Goal: Information Seeking & Learning: Learn about a topic

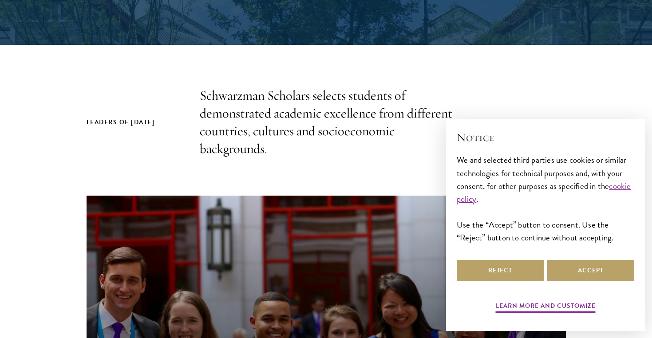
scroll to position [312, 0]
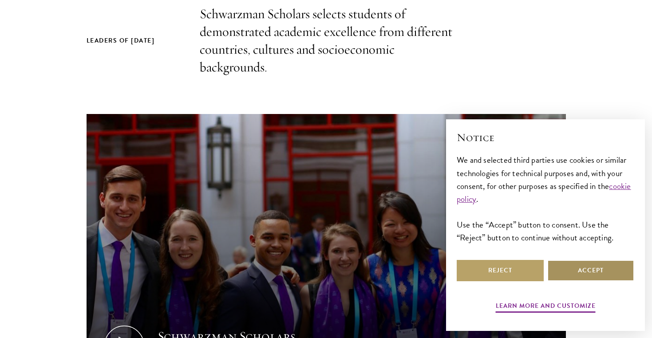
click at [567, 275] on button "Accept" at bounding box center [591, 270] width 87 height 21
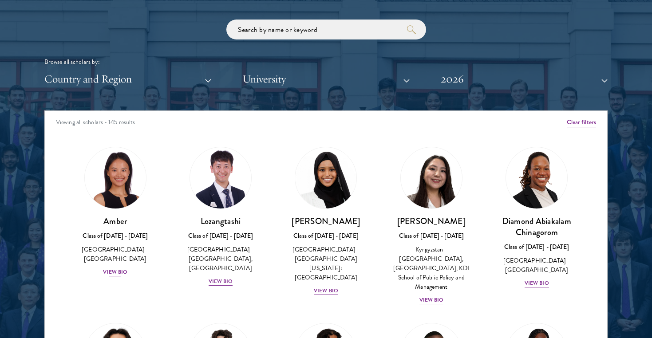
scroll to position [1079, 0]
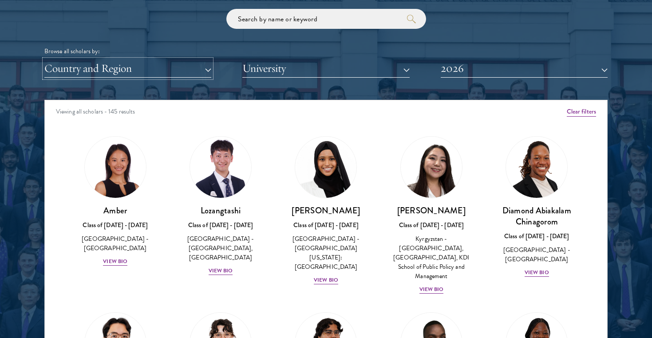
click at [207, 76] on button "Country and Region" at bounding box center [127, 69] width 167 height 18
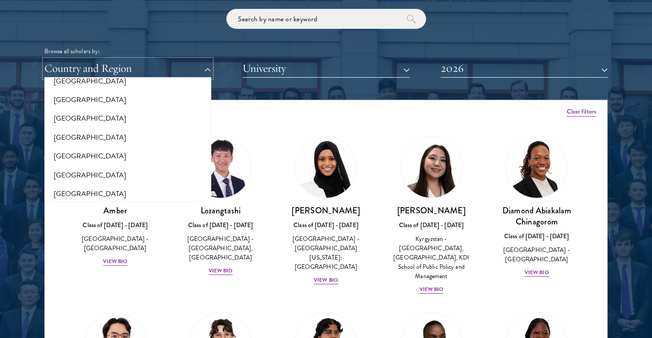
scroll to position [1863, 0]
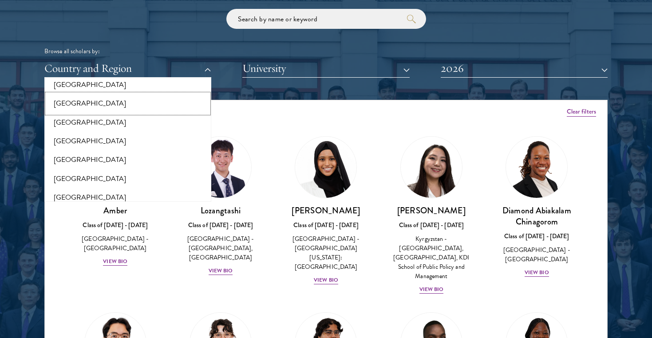
click at [124, 95] on button "[GEOGRAPHIC_DATA]" at bounding box center [128, 103] width 162 height 19
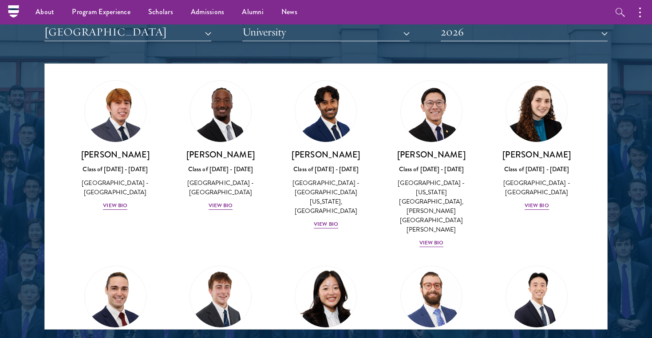
scroll to position [1192, 0]
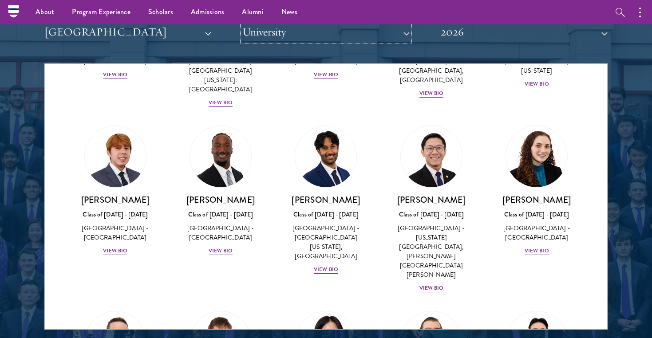
click at [283, 33] on button "University" at bounding box center [325, 32] width 167 height 18
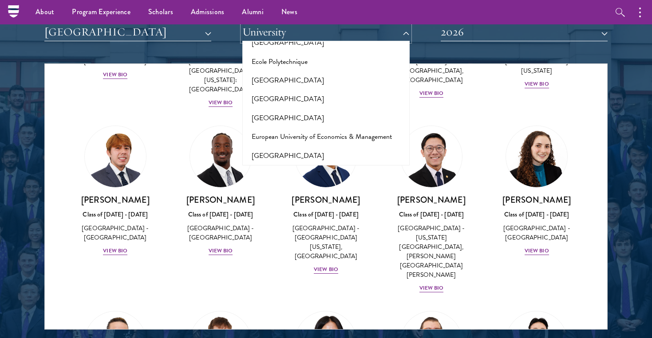
scroll to position [1665, 0]
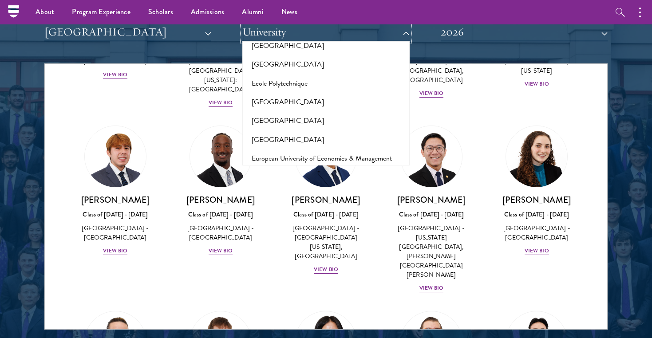
click at [291, 33] on button "University" at bounding box center [325, 32] width 167 height 18
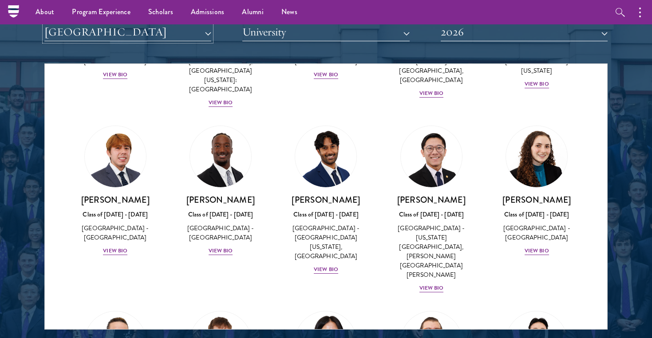
click at [207, 40] on button "[GEOGRAPHIC_DATA]" at bounding box center [127, 32] width 167 height 18
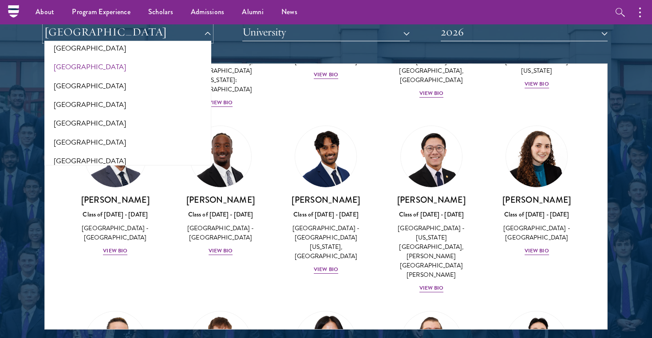
click at [206, 34] on button "[GEOGRAPHIC_DATA]" at bounding box center [127, 32] width 167 height 18
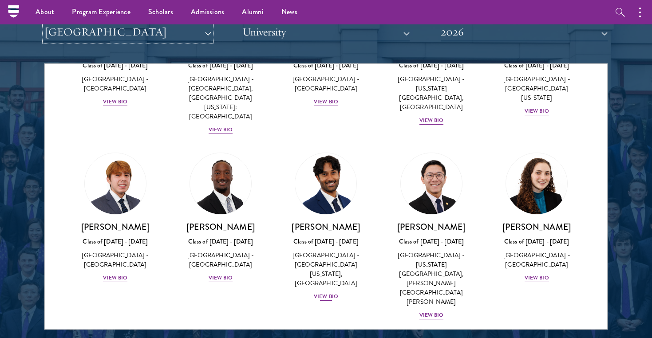
scroll to position [1147, 0]
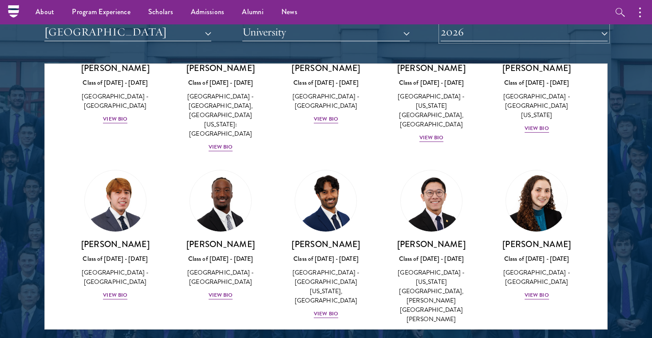
click at [459, 40] on button "2026" at bounding box center [524, 32] width 167 height 18
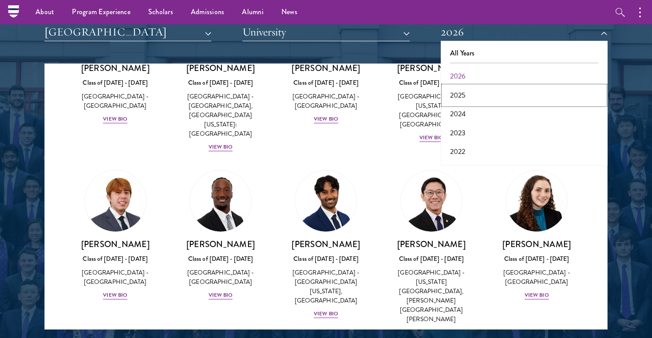
click at [464, 97] on button "2025" at bounding box center [525, 95] width 162 height 19
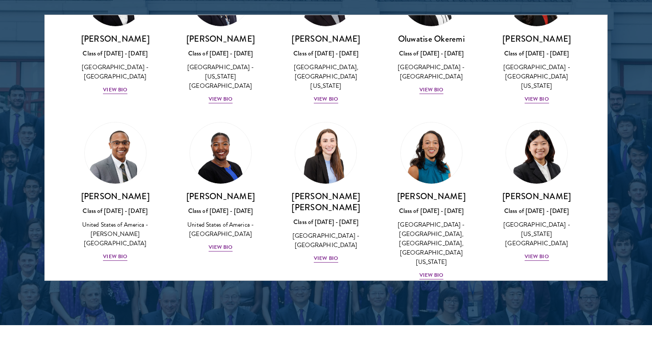
scroll to position [1176, 0]
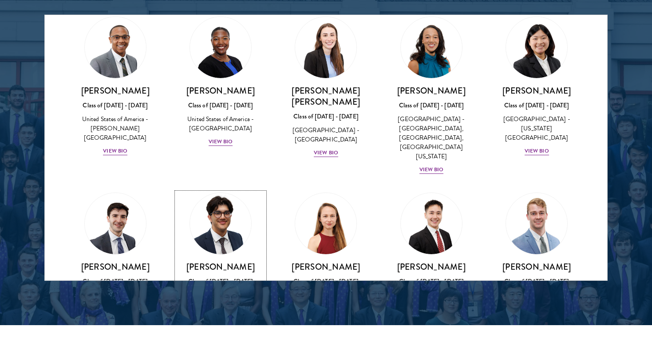
click at [218, 190] on img at bounding box center [221, 224] width 68 height 68
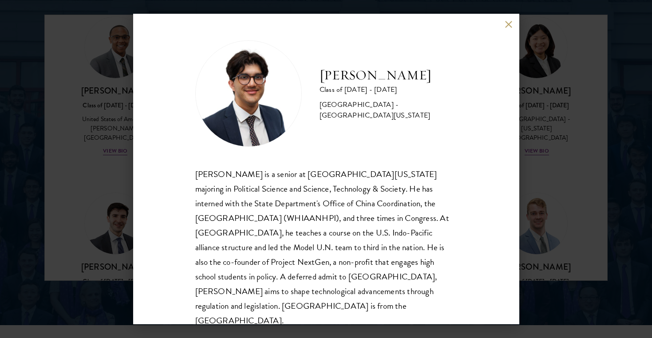
scroll to position [1, 0]
drag, startPoint x: 199, startPoint y: 219, endPoint x: 247, endPoint y: 218, distance: 48.0
click at [247, 218] on div "[PERSON_NAME] is a senior at [GEOGRAPHIC_DATA][US_STATE] majoring in Political …" at bounding box center [326, 247] width 262 height 162
copy div "WHIAANHPI"
click at [388, 218] on div "[PERSON_NAME] is a senior at [GEOGRAPHIC_DATA][US_STATE] majoring in Political …" at bounding box center [326, 247] width 262 height 162
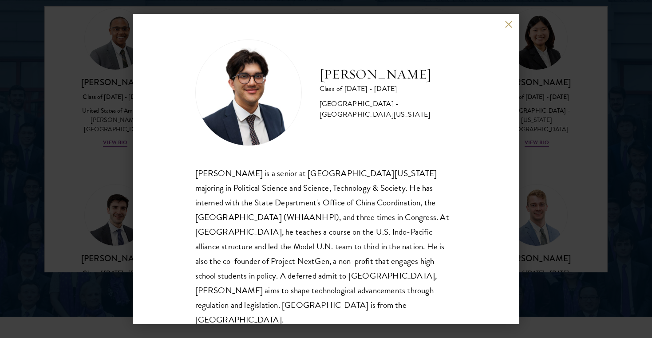
scroll to position [1174, 0]
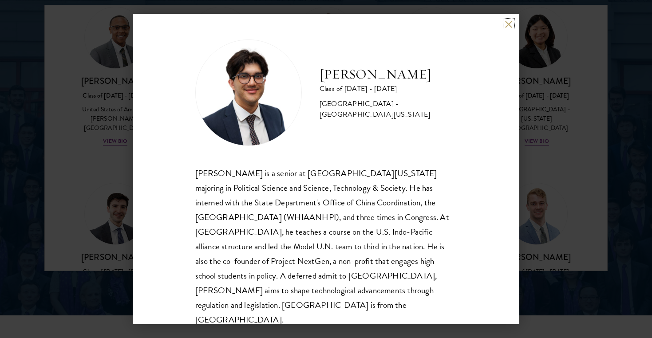
click at [507, 26] on button at bounding box center [509, 24] width 8 height 8
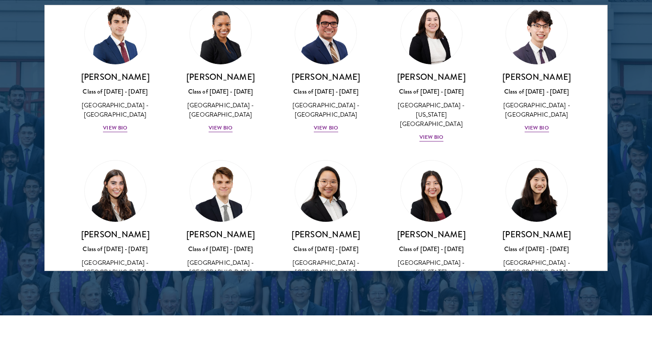
scroll to position [1513, 0]
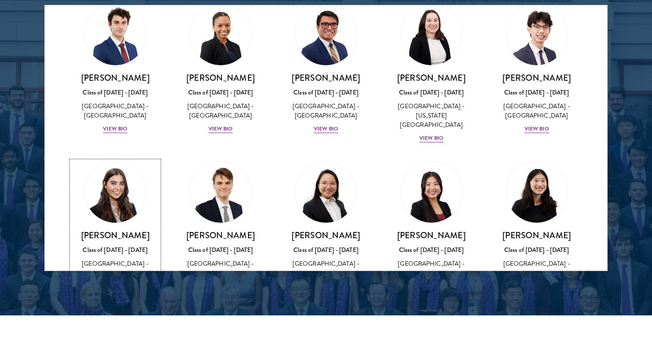
click at [128, 159] on img at bounding box center [116, 193] width 68 height 68
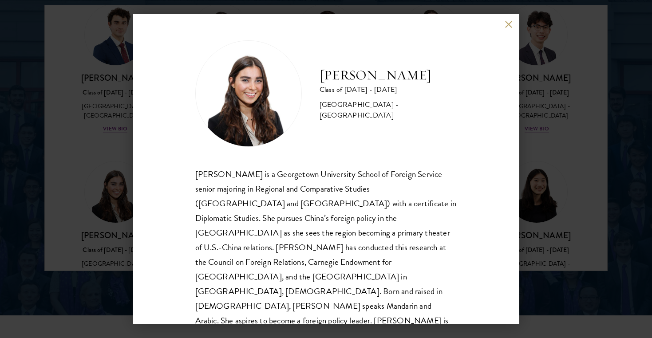
scroll to position [1, 0]
click at [508, 24] on button at bounding box center [509, 24] width 8 height 8
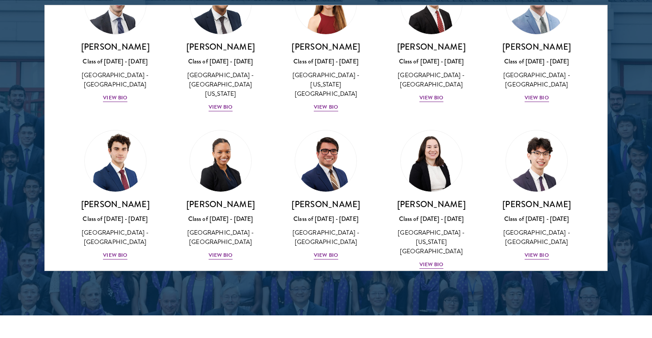
scroll to position [1381, 0]
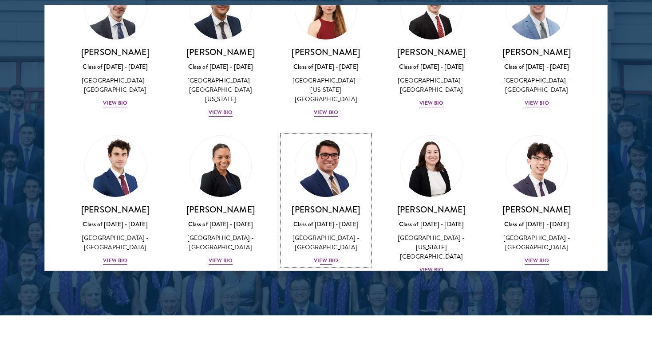
click at [340, 133] on img at bounding box center [327, 167] width 68 height 68
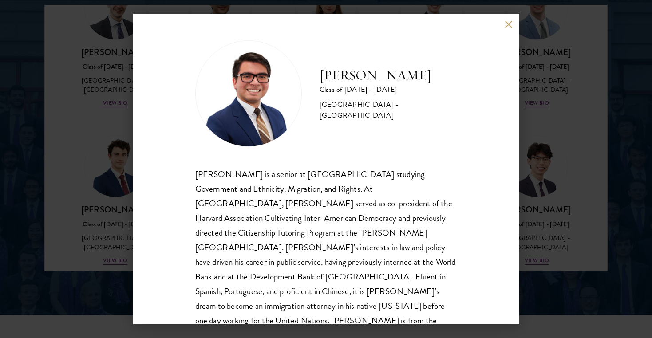
click at [509, 21] on button at bounding box center [509, 24] width 8 height 8
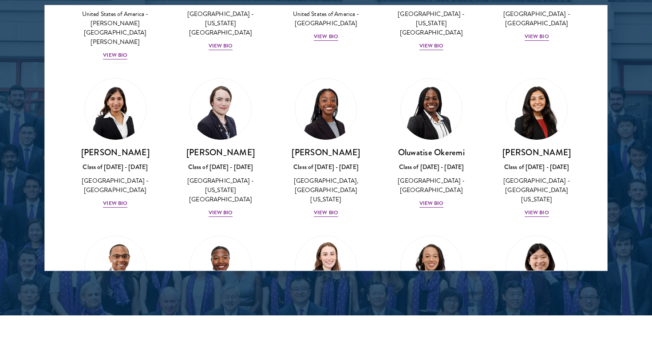
scroll to position [944, 0]
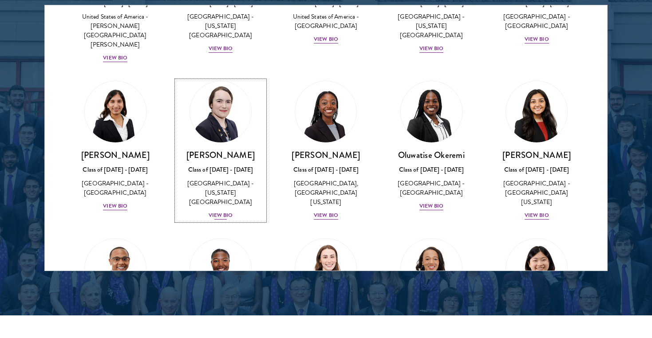
click at [241, 78] on img at bounding box center [221, 112] width 68 height 68
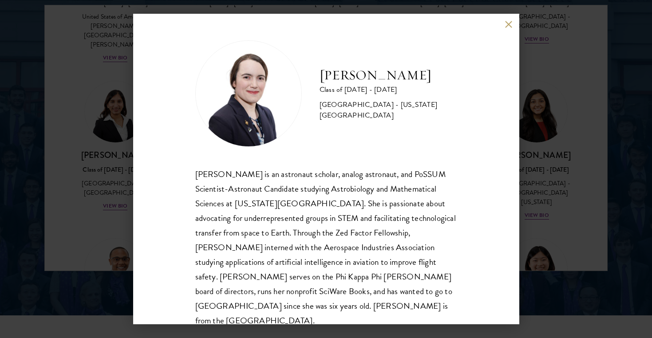
click at [513, 20] on div "[PERSON_NAME] Class of [DATE] - [DATE] [GEOGRAPHIC_DATA] - [US_STATE][GEOGRAPHI…" at bounding box center [326, 169] width 386 height 311
click at [508, 21] on button at bounding box center [509, 24] width 8 height 8
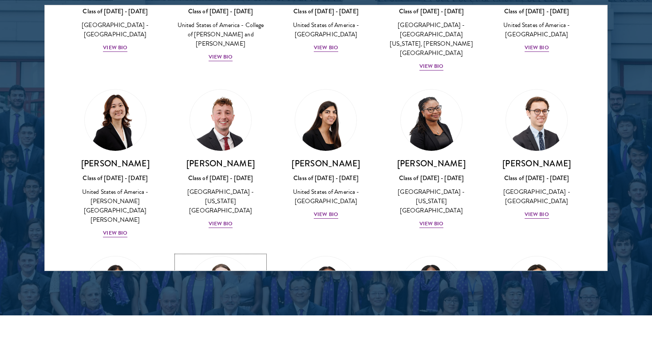
scroll to position [751, 0]
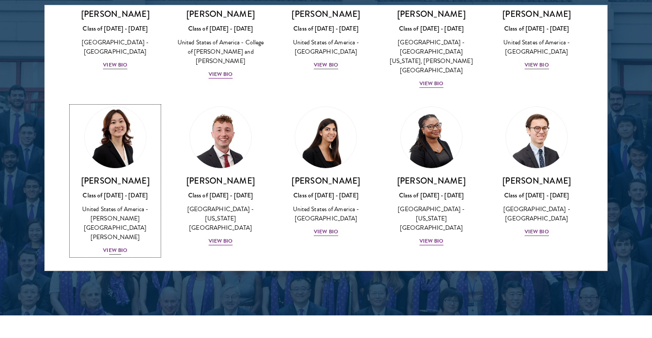
click at [99, 104] on img at bounding box center [116, 138] width 68 height 68
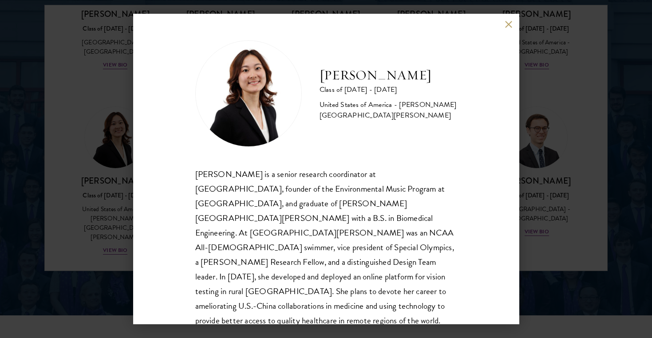
click at [513, 18] on div "[PERSON_NAME] Class of [DATE] - [DATE] [GEOGRAPHIC_DATA] - [PERSON_NAME][GEOGRA…" at bounding box center [326, 169] width 386 height 311
click at [512, 20] on button at bounding box center [509, 24] width 8 height 8
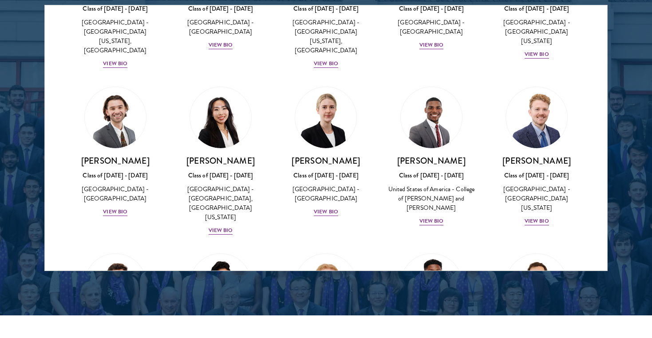
scroll to position [101, 0]
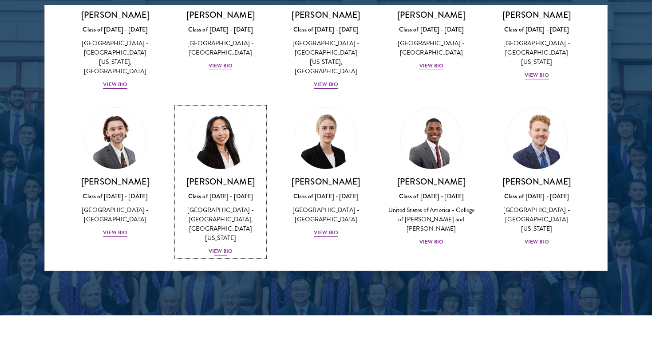
click at [228, 149] on img at bounding box center [221, 139] width 68 height 68
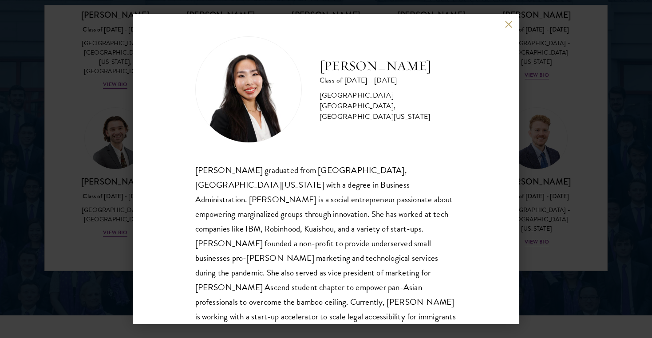
scroll to position [16, 0]
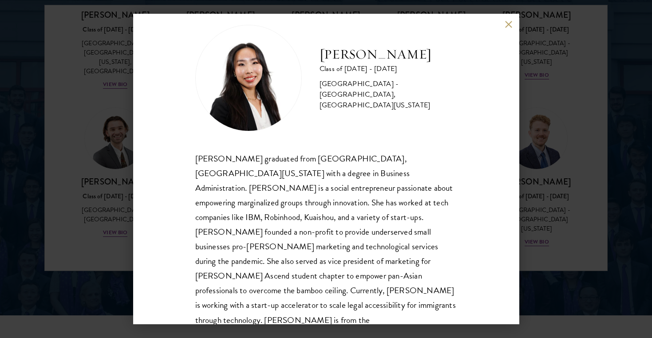
click at [509, 23] on button at bounding box center [509, 24] width 8 height 8
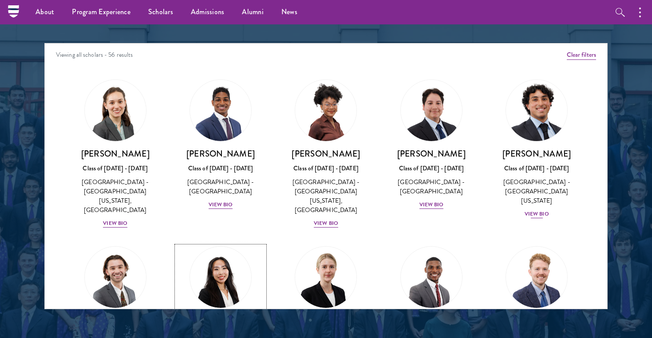
scroll to position [1077, 0]
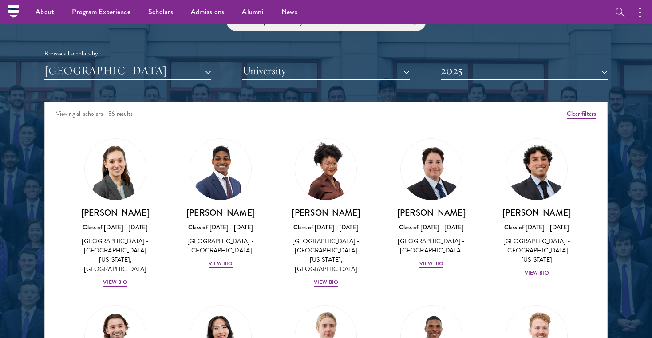
click at [581, 61] on div "Browse all scholars by: [GEOGRAPHIC_DATA] All Countries and Regions [GEOGRAPHIC…" at bounding box center [326, 45] width 564 height 69
click at [574, 67] on button "2025" at bounding box center [524, 71] width 167 height 18
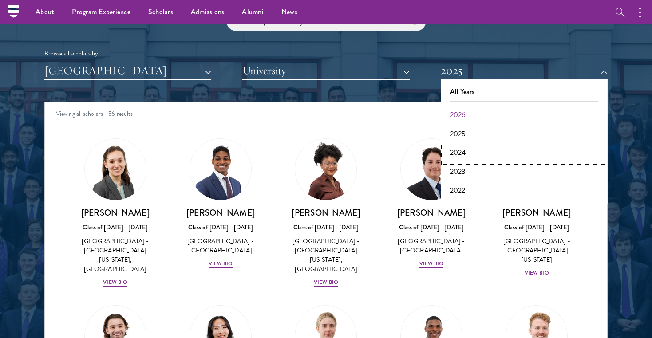
click at [459, 151] on button "2024" at bounding box center [525, 152] width 162 height 19
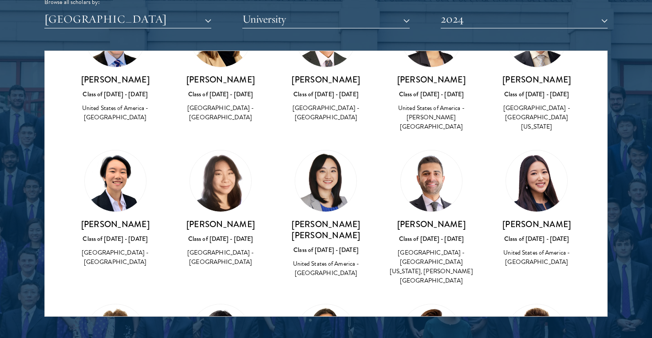
scroll to position [1145, 0]
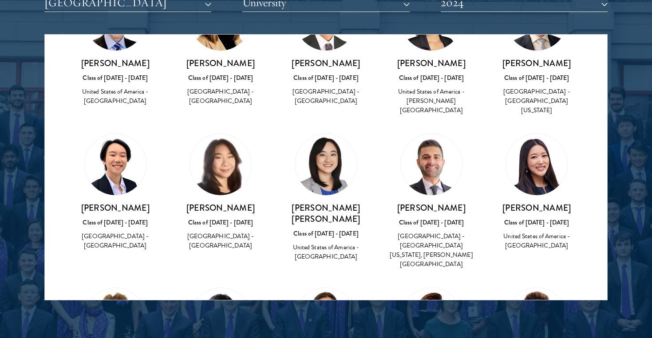
click at [329, 159] on img at bounding box center [325, 164] width 61 height 61
click at [326, 143] on img at bounding box center [325, 164] width 61 height 61
click at [333, 134] on img at bounding box center [325, 164] width 61 height 61
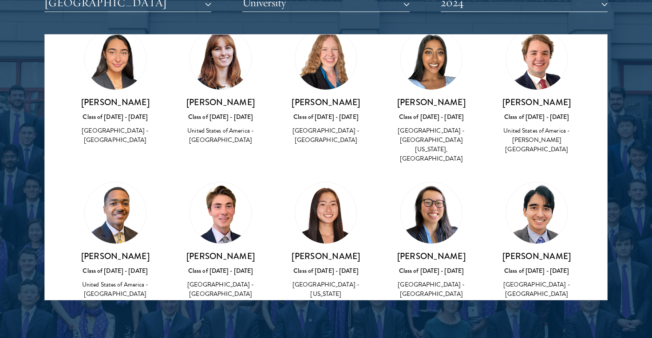
scroll to position [1403, 0]
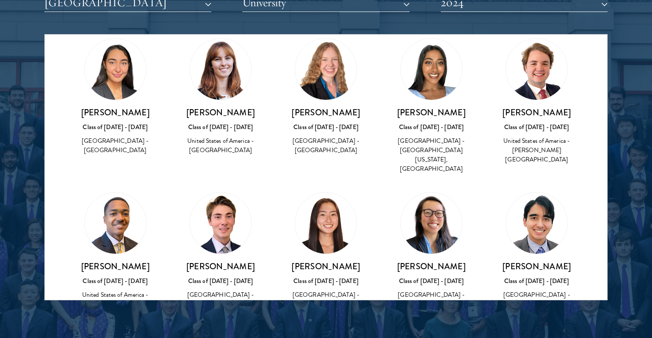
click at [521, 193] on img at bounding box center [536, 223] width 61 height 61
click at [513, 10] on button "2024" at bounding box center [524, 3] width 167 height 18
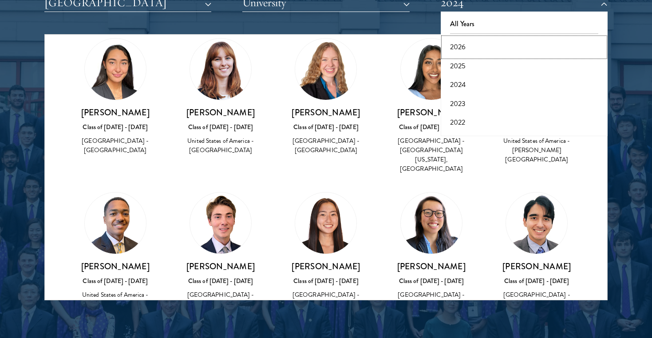
click at [475, 49] on button "2026" at bounding box center [525, 47] width 162 height 19
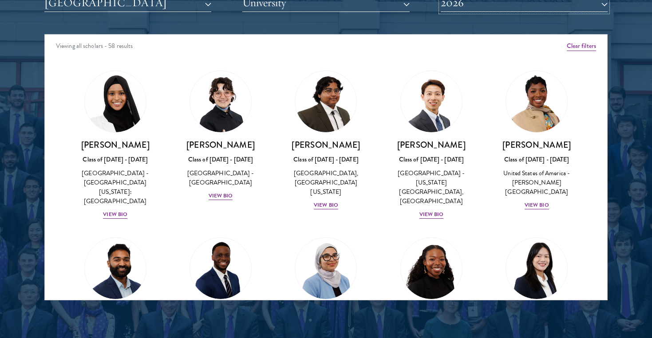
click at [472, 1] on button "2026" at bounding box center [524, 3] width 167 height 18
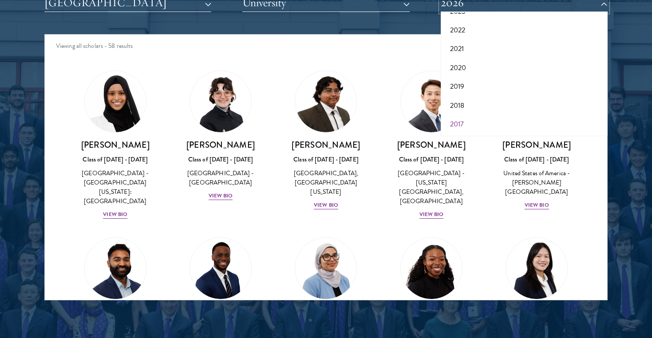
scroll to position [1167, 0]
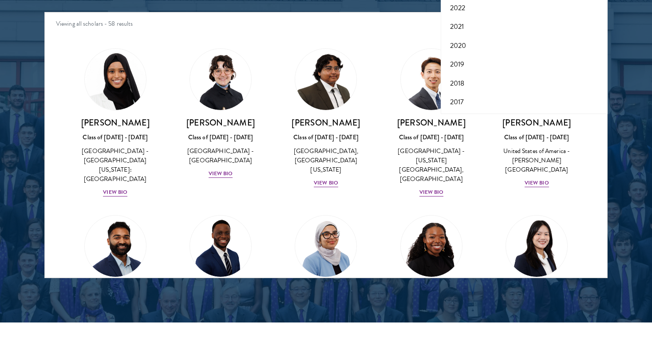
click at [627, 155] on div at bounding box center [326, 52] width 652 height 541
